Goal: Information Seeking & Learning: Learn about a topic

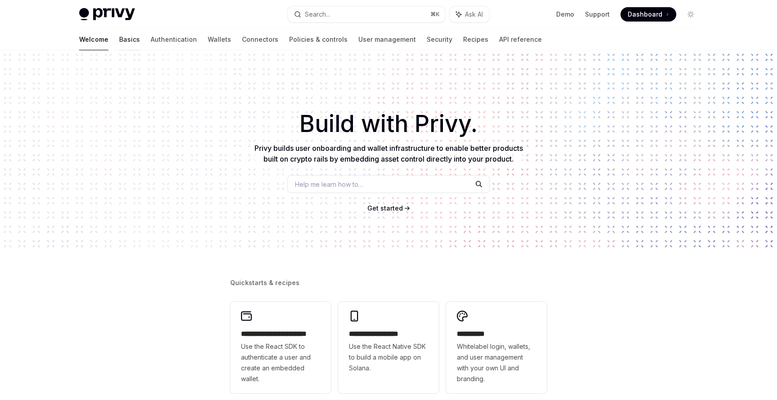
click at [119, 39] on link "Basics" at bounding box center [129, 40] width 21 height 22
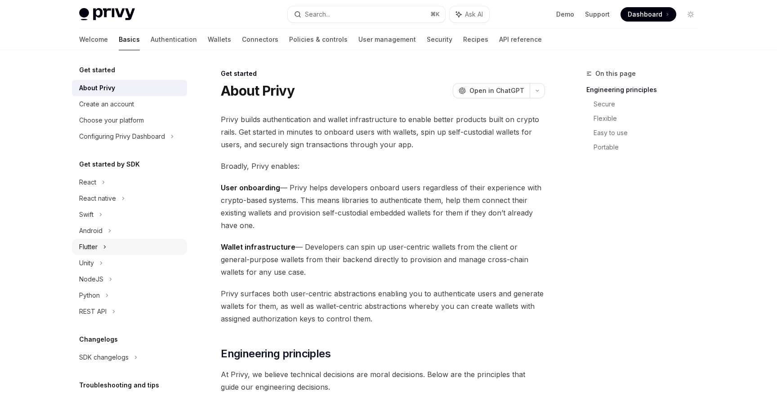
scroll to position [62, 0]
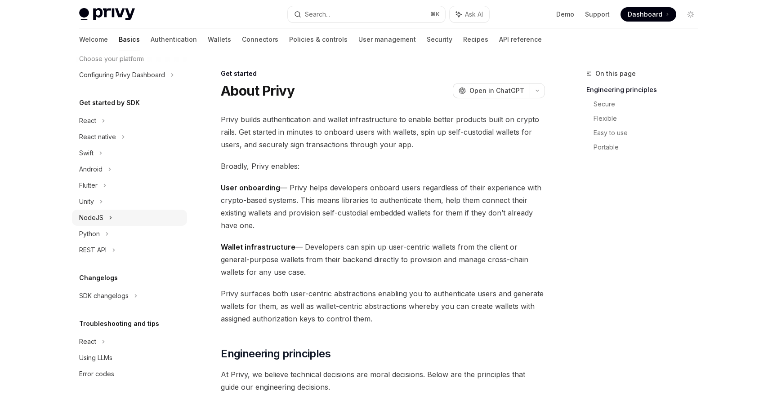
click at [97, 219] on div "NodeJS" at bounding box center [91, 218] width 24 height 11
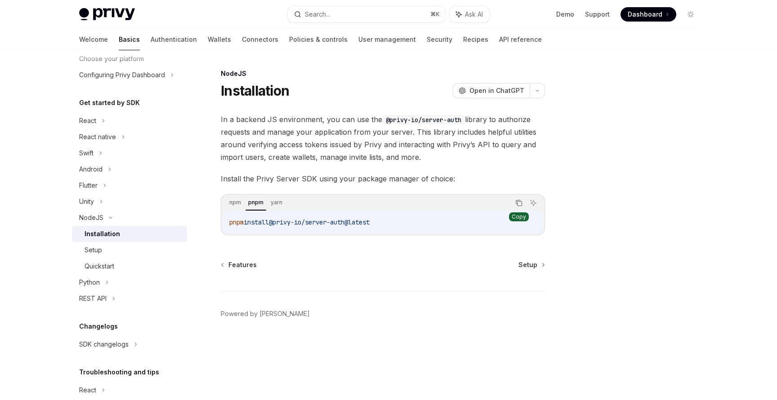
click at [521, 204] on icon "Copy the contents from the code block" at bounding box center [519, 204] width 4 height 4
click at [103, 247] on div "Setup" at bounding box center [133, 250] width 97 height 11
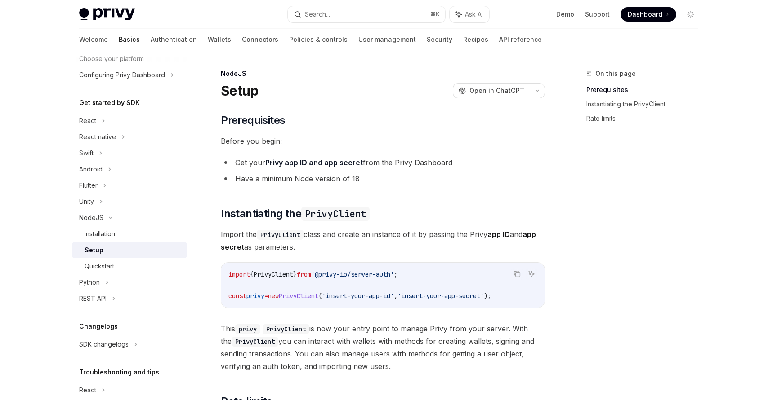
scroll to position [208, 0]
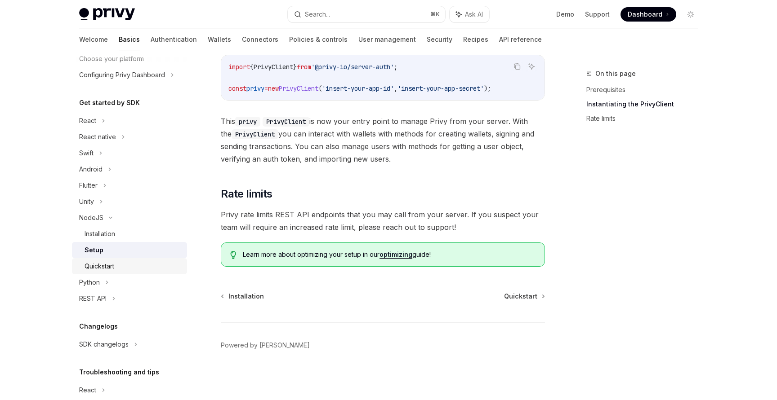
click at [105, 271] on div "Quickstart" at bounding box center [100, 266] width 30 height 11
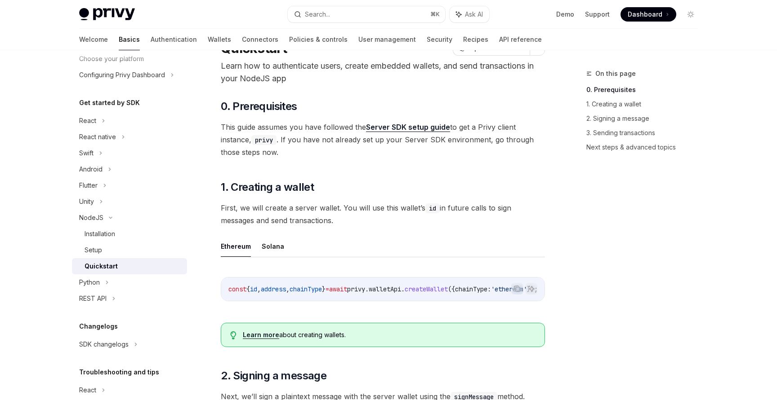
scroll to position [225, 0]
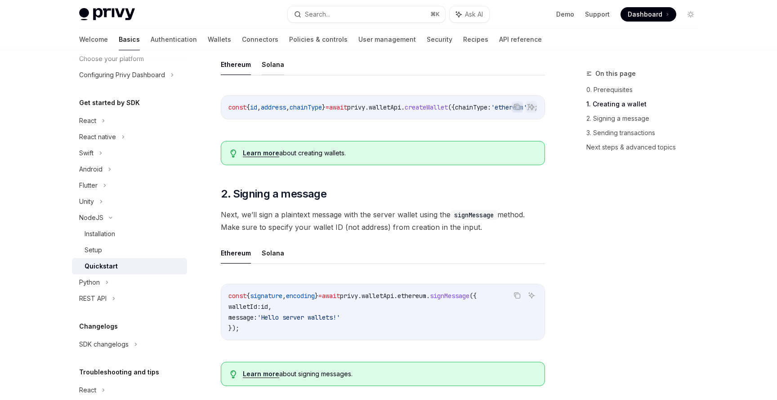
click at [272, 67] on button "Solana" at bounding box center [273, 64] width 22 height 21
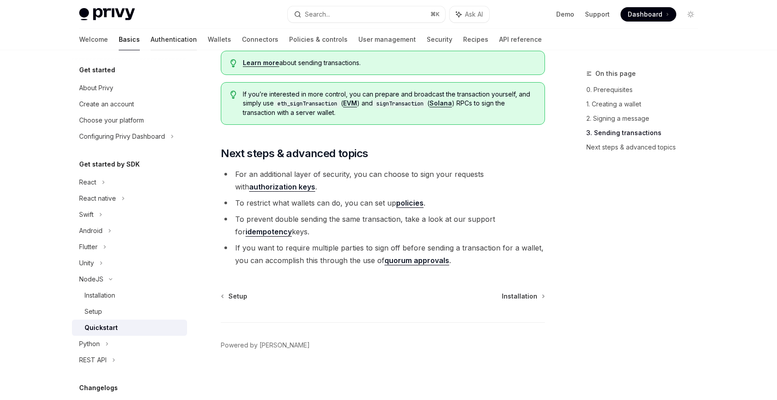
click at [151, 40] on link "Authentication" at bounding box center [174, 40] width 46 height 22
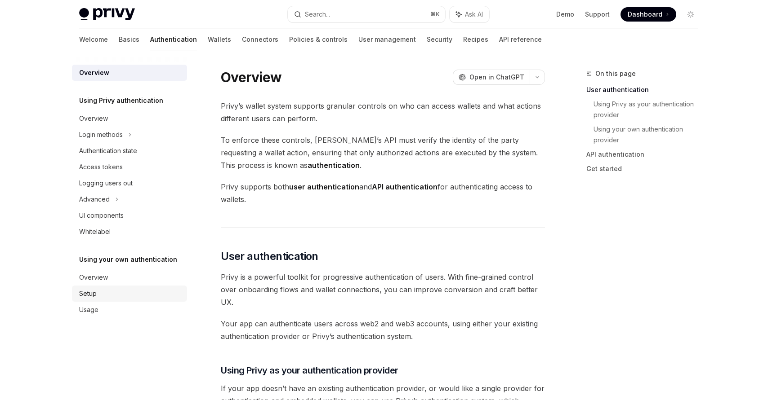
click at [86, 293] on div "Setup" at bounding box center [88, 294] width 18 height 11
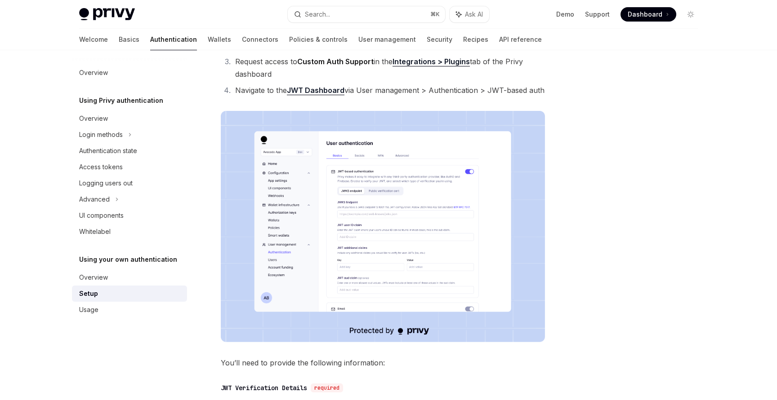
scroll to position [114, 0]
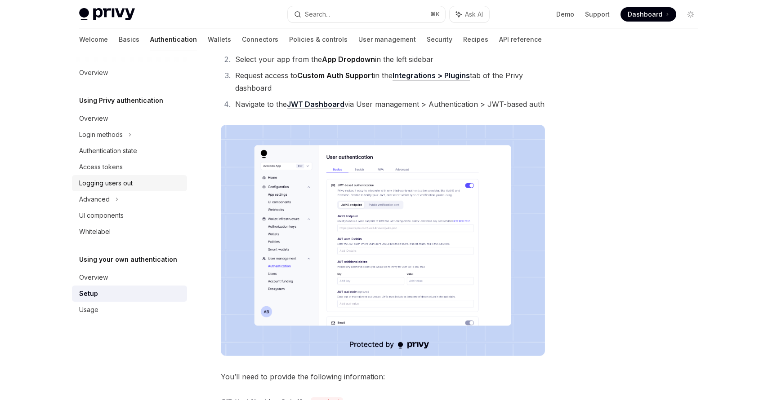
click at [101, 184] on div "Logging users out" at bounding box center [105, 183] width 53 height 11
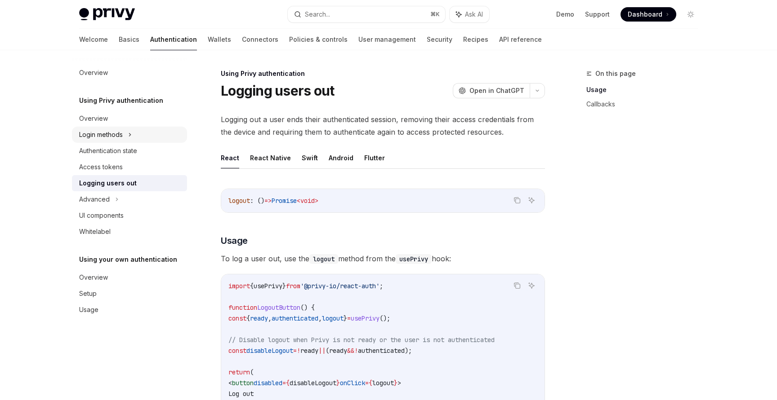
click at [108, 135] on div "Login methods" at bounding box center [101, 134] width 44 height 11
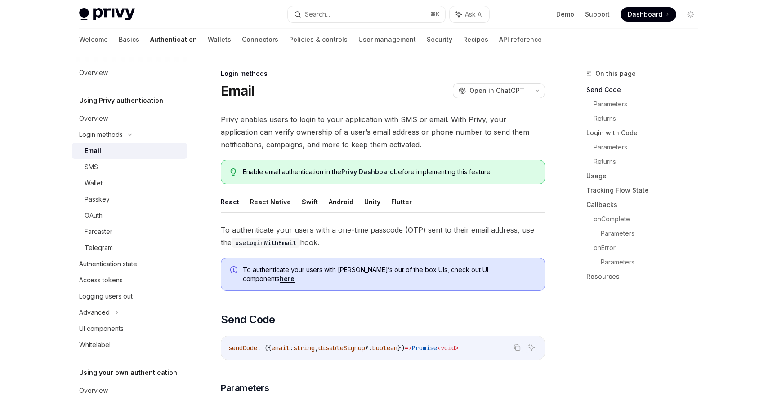
click at [102, 152] on div "Email" at bounding box center [133, 151] width 97 height 11
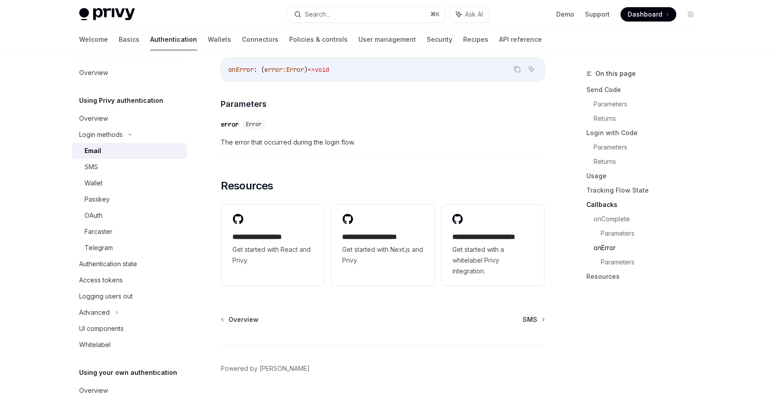
scroll to position [1800, 0]
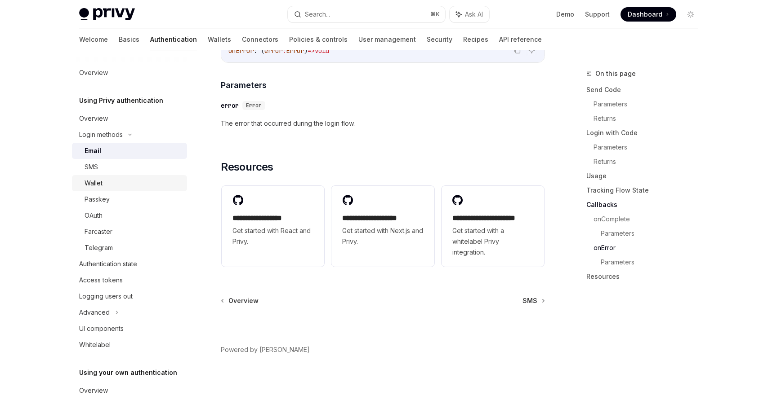
click at [99, 179] on div "Wallet" at bounding box center [94, 183] width 18 height 11
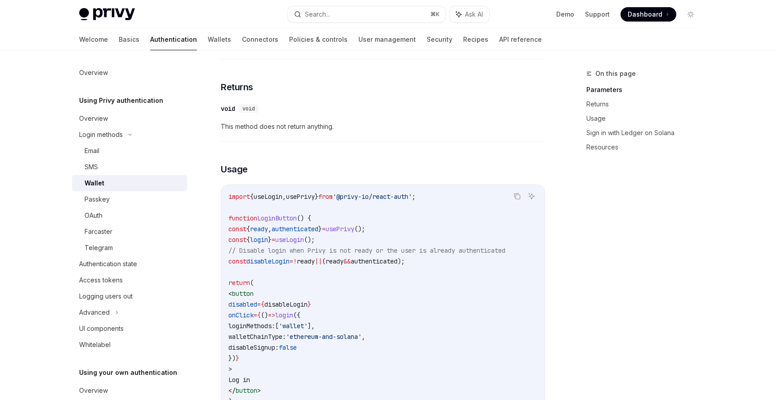
scroll to position [565, 0]
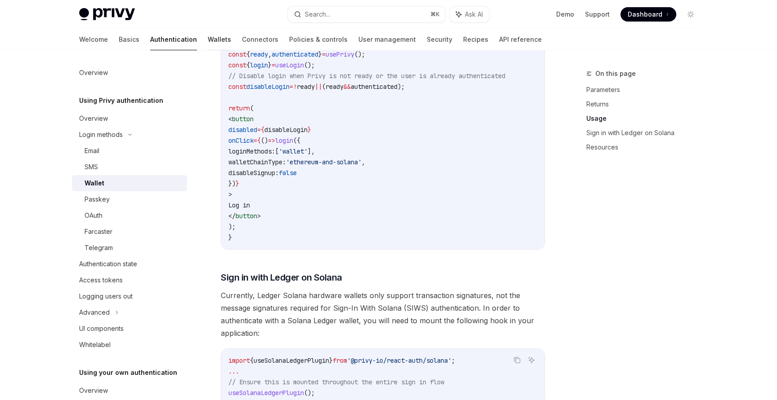
click at [208, 42] on link "Wallets" at bounding box center [219, 40] width 23 height 22
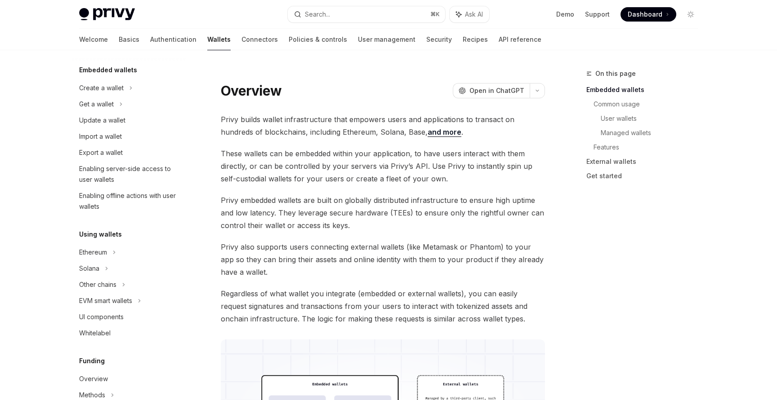
scroll to position [64, 0]
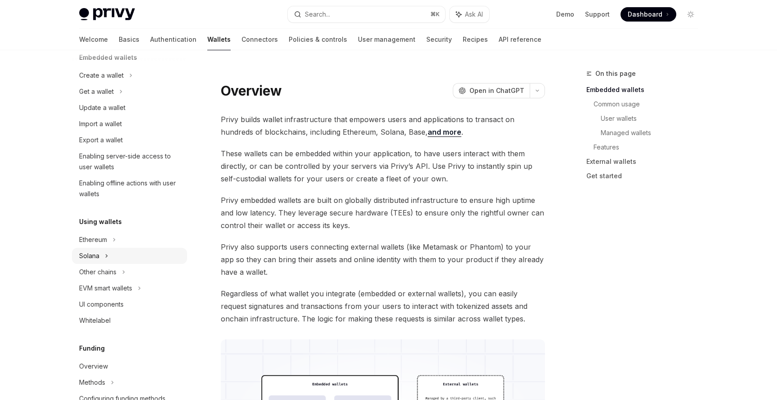
click at [91, 97] on div "Solana" at bounding box center [96, 91] width 35 height 11
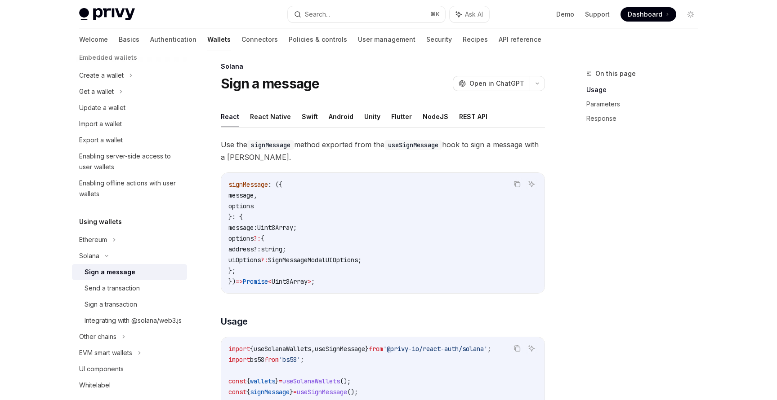
scroll to position [17, 0]
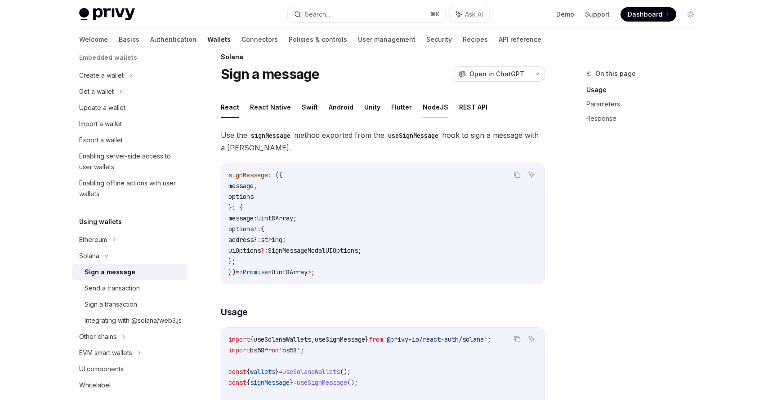
click at [430, 110] on button "NodeJS" at bounding box center [436, 107] width 26 height 21
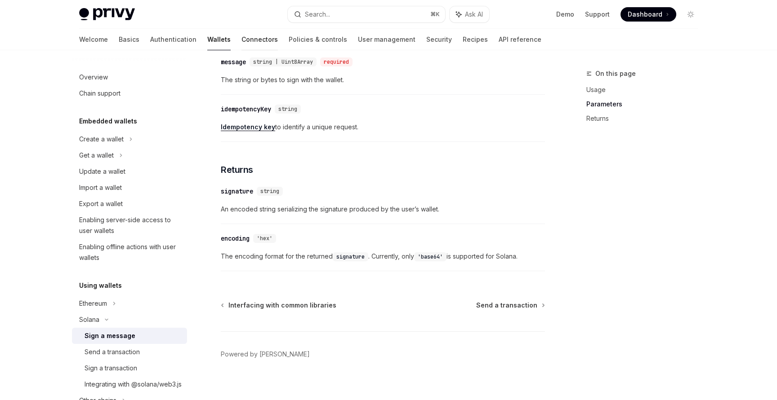
click at [241, 38] on link "Connectors" at bounding box center [259, 40] width 36 height 22
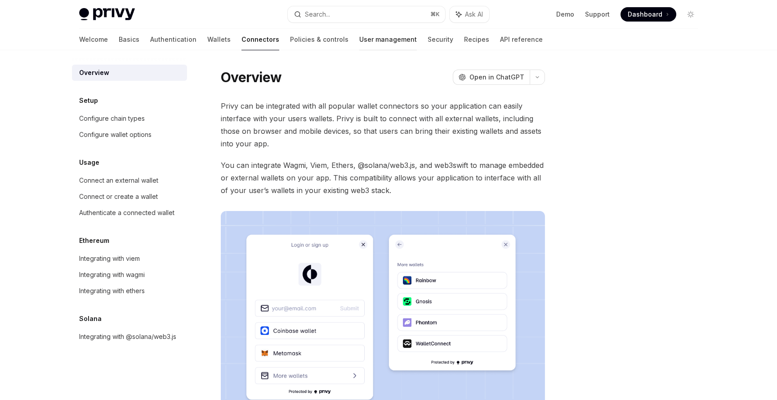
click at [359, 40] on link "User management" at bounding box center [388, 40] width 58 height 22
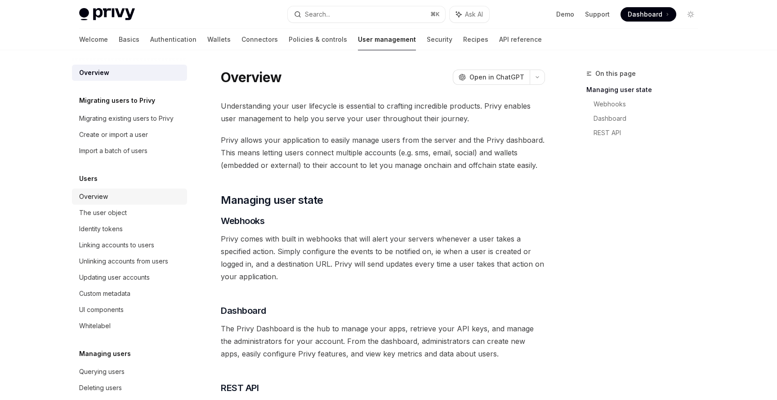
click at [100, 197] on div "Overview" at bounding box center [93, 196] width 29 height 11
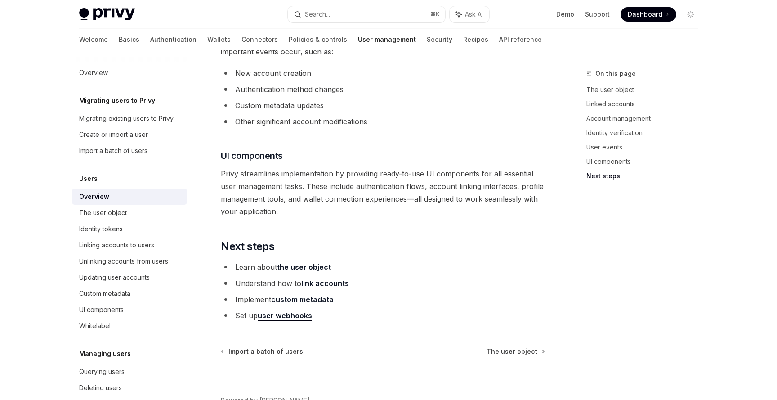
scroll to position [899, 0]
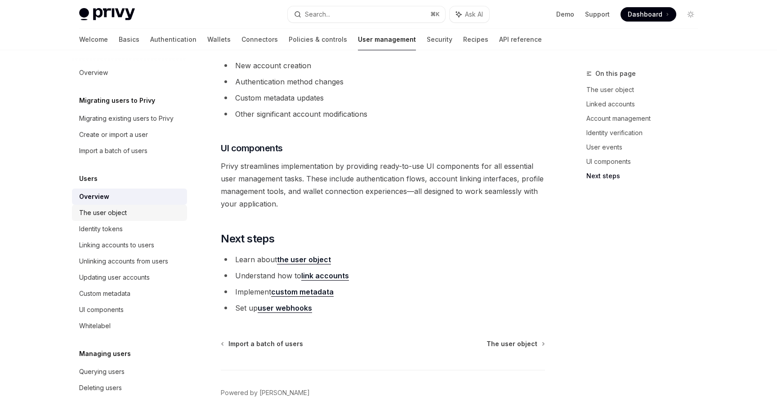
click at [108, 214] on div "The user object" at bounding box center [103, 213] width 48 height 11
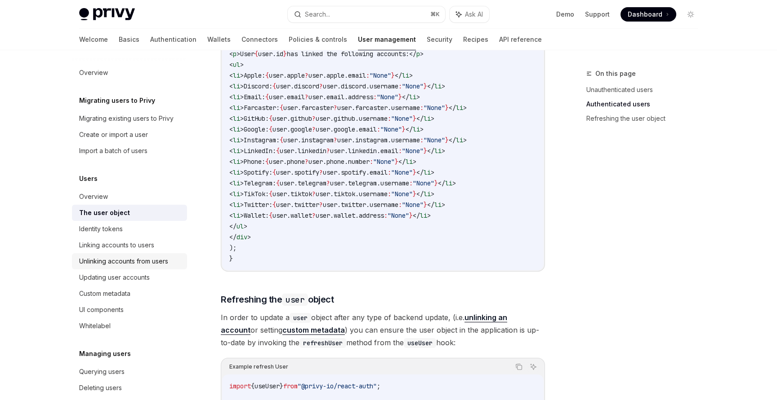
scroll to position [959, 0]
click at [115, 139] on div "Create or import a user" at bounding box center [113, 134] width 69 height 11
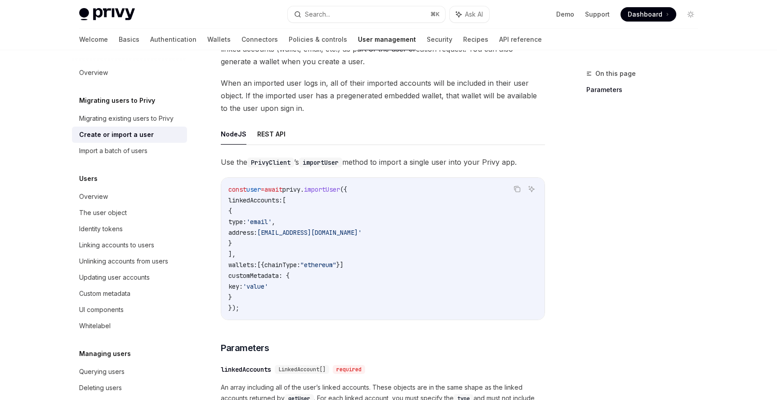
scroll to position [84, 0]
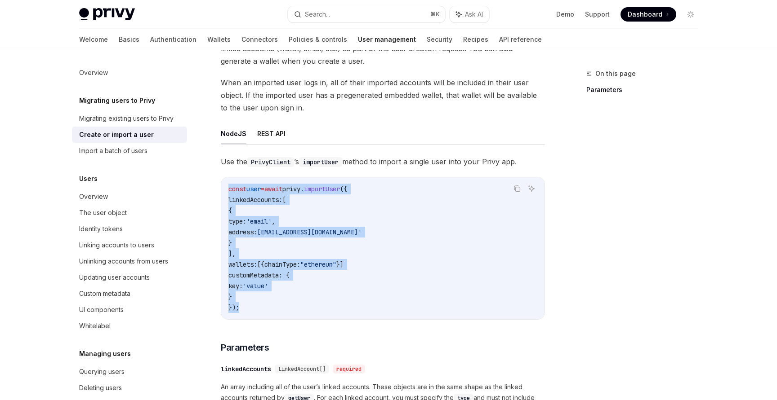
drag, startPoint x: 229, startPoint y: 189, endPoint x: 245, endPoint y: 304, distance: 116.1
click at [245, 304] on code "const user = await privy . importUser ({ linkedAccounts: [ { type: 'email' , ad…" at bounding box center [382, 248] width 309 height 129
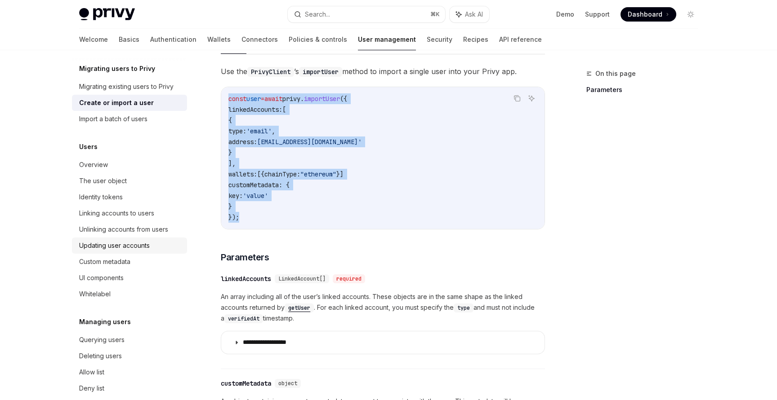
scroll to position [34, 0]
click at [96, 266] on link "Custom metadata" at bounding box center [129, 260] width 115 height 16
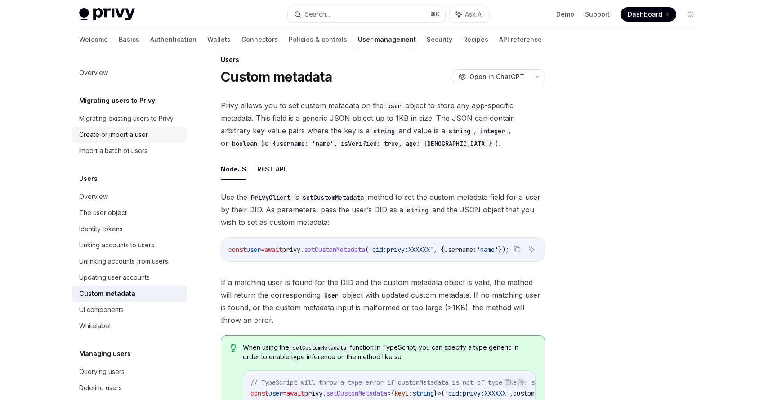
click at [104, 138] on div "Create or import a user" at bounding box center [113, 134] width 69 height 11
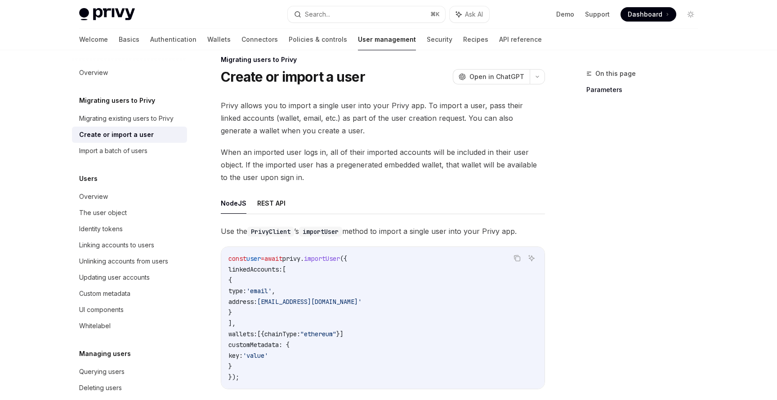
type textarea "*"
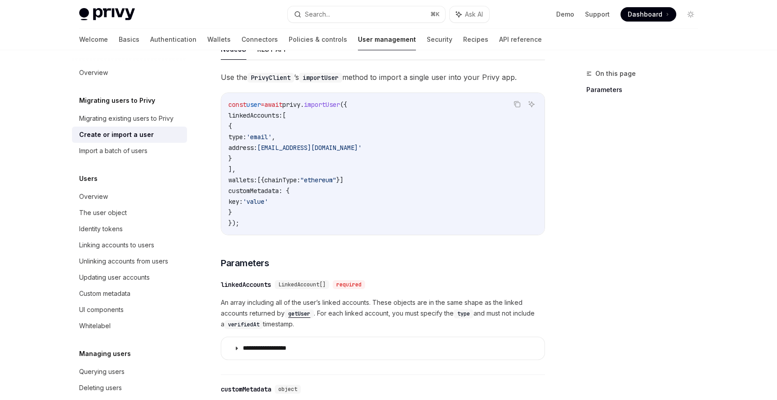
scroll to position [214, 0]
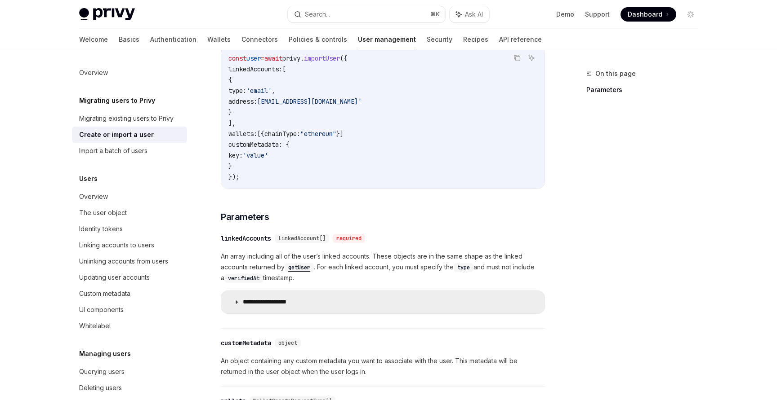
click at [261, 303] on p "**********" at bounding box center [275, 302] width 64 height 8
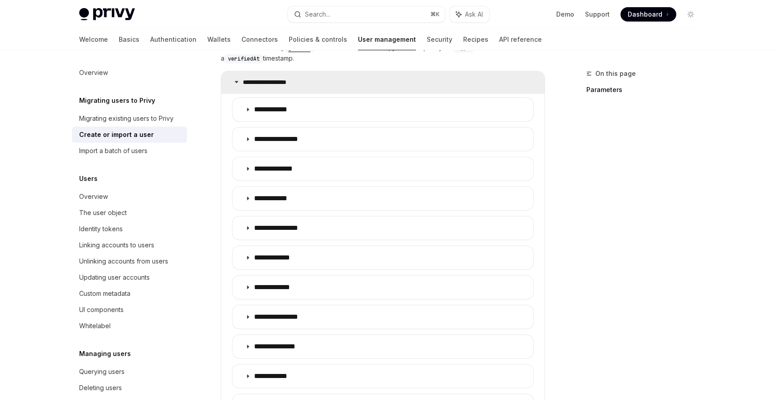
scroll to position [435, 0]
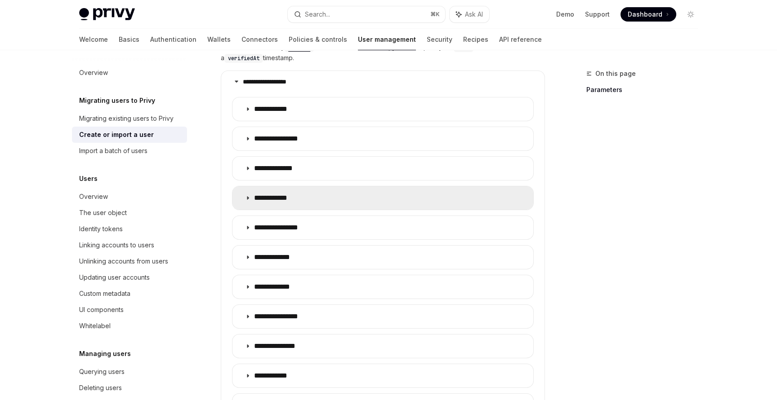
click at [271, 206] on summary "**********" at bounding box center [382, 198] width 301 height 23
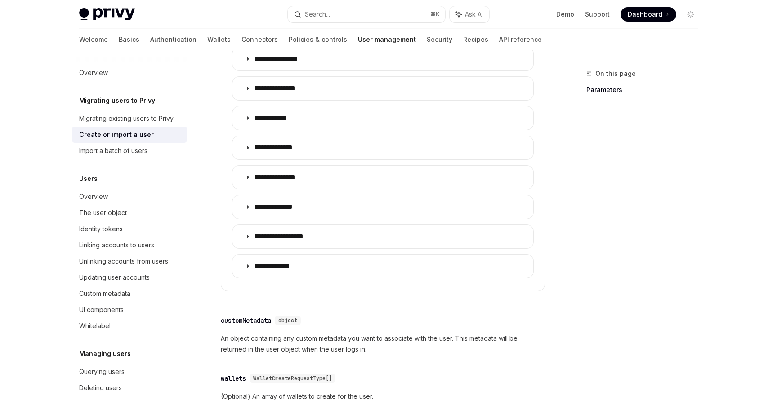
scroll to position [753, 0]
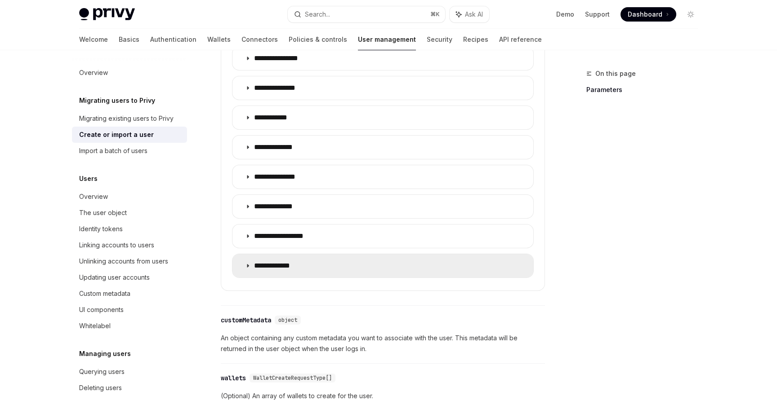
click at [298, 262] on p "**********" at bounding box center [279, 266] width 50 height 9
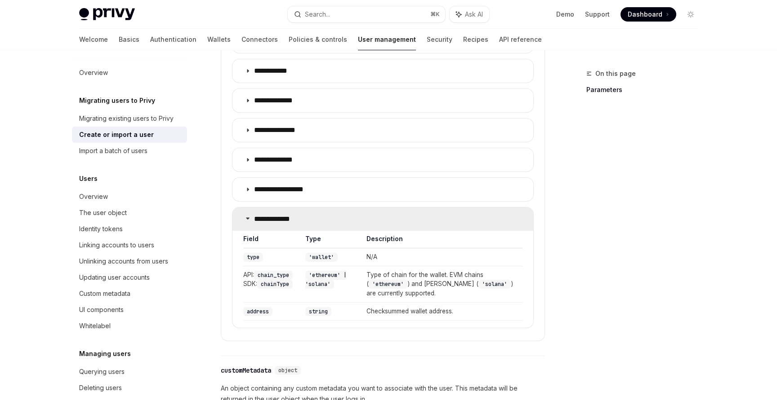
scroll to position [805, 0]
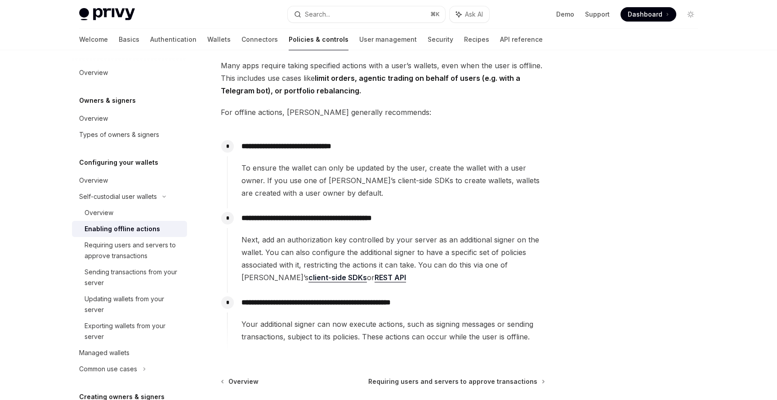
scroll to position [53, 0]
click at [308, 281] on link "client-side SDKs" at bounding box center [337, 278] width 58 height 9
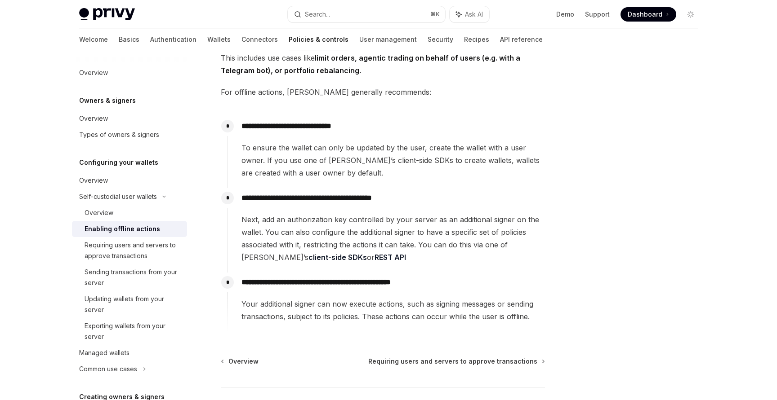
scroll to position [75, 0]
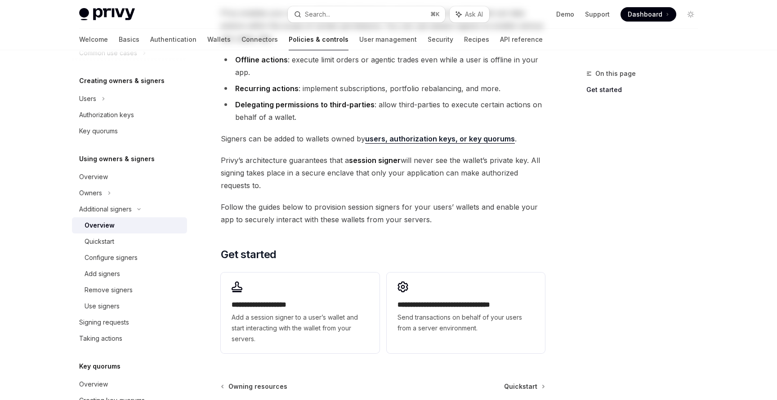
scroll to position [170, 0]
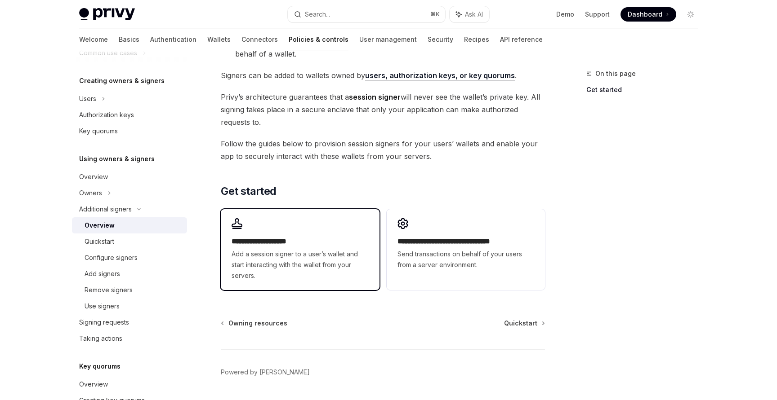
click at [296, 260] on span "Add a session signer to a user’s wallet and start interacting with the wallet f…" at bounding box center [299, 265] width 137 height 32
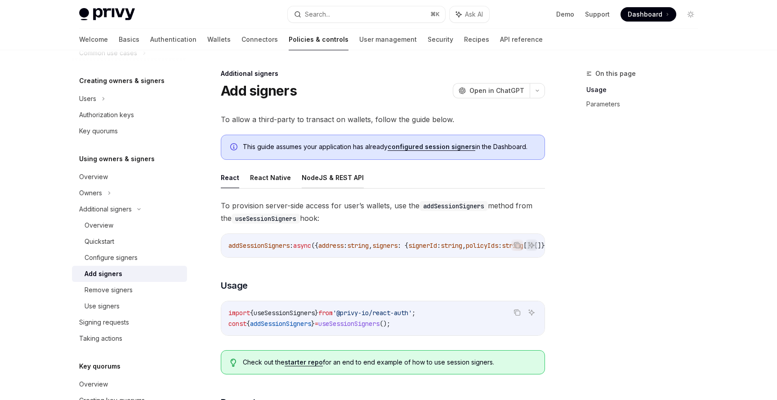
click at [325, 182] on button "NodeJS & REST API" at bounding box center [333, 177] width 62 height 21
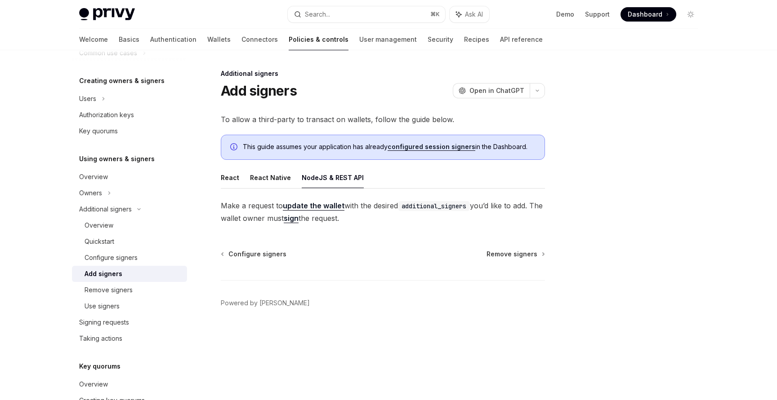
click at [298, 219] on link "sign" at bounding box center [291, 218] width 15 height 9
type textarea "*"
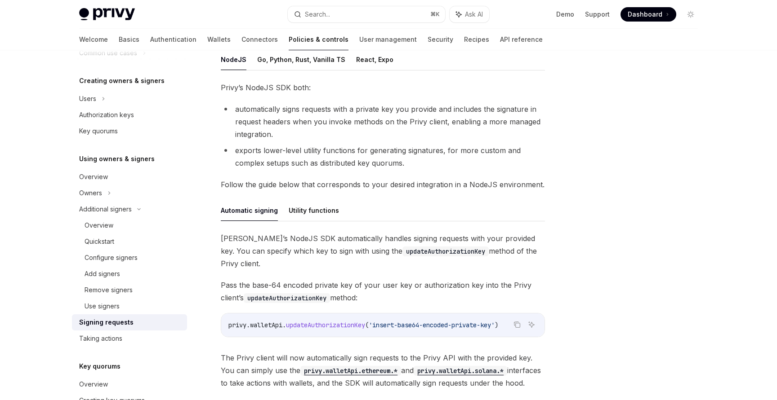
scroll to position [215, 0]
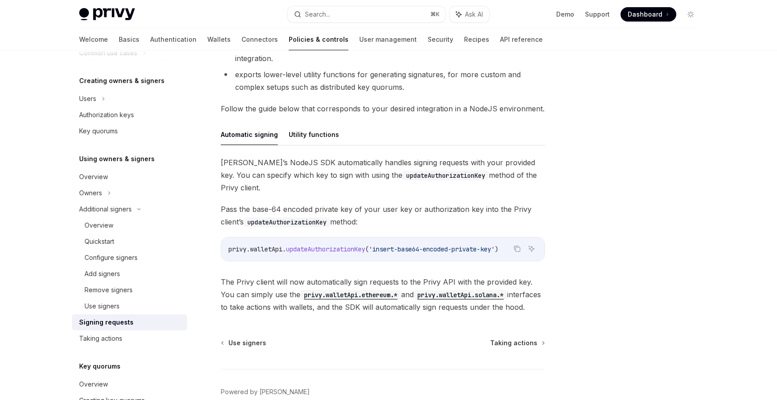
click at [307, 222] on div "Privy’s NodeJS SDK automatically handles signing requests with your provided ke…" at bounding box center [383, 234] width 324 height 157
